Goal: Information Seeking & Learning: Learn about a topic

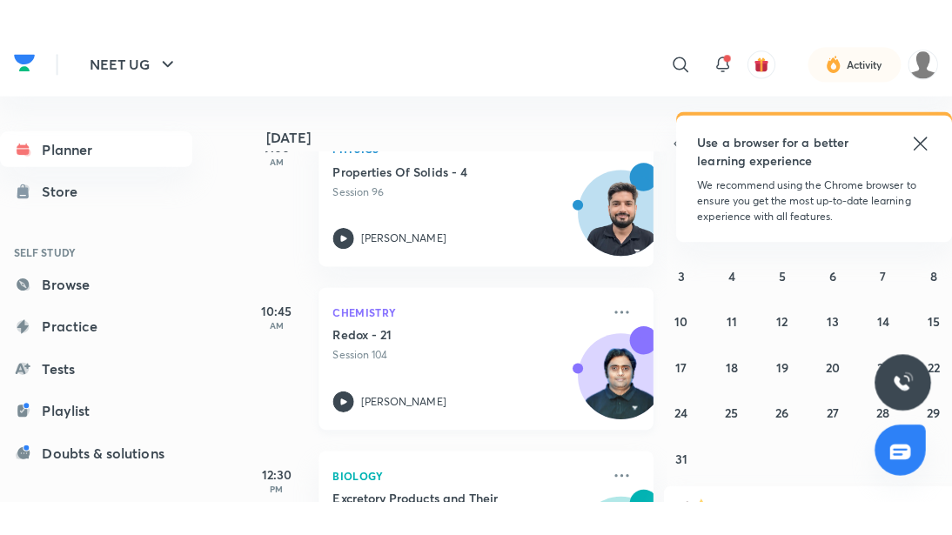
scroll to position [188, 0]
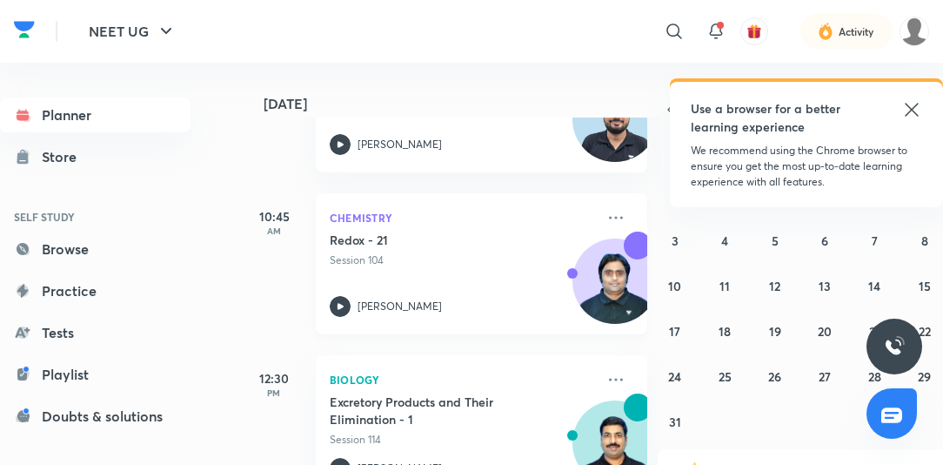
click at [412, 298] on p "[PERSON_NAME]" at bounding box center [400, 306] width 84 height 16
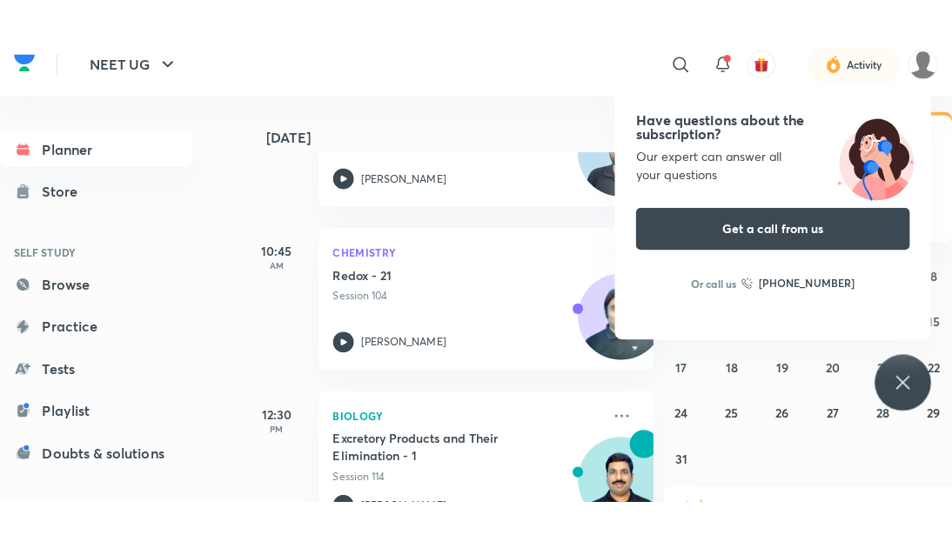
scroll to position [176, 0]
